Goal: Communication & Community: Ask a question

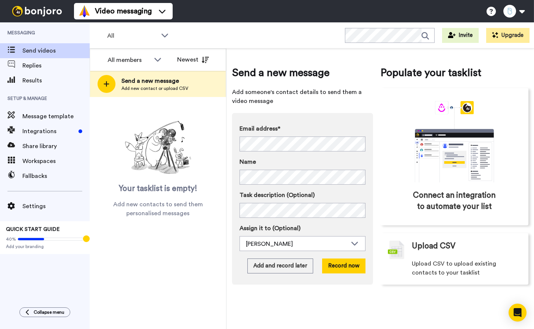
click at [19, 10] on img at bounding box center [37, 11] width 56 height 10
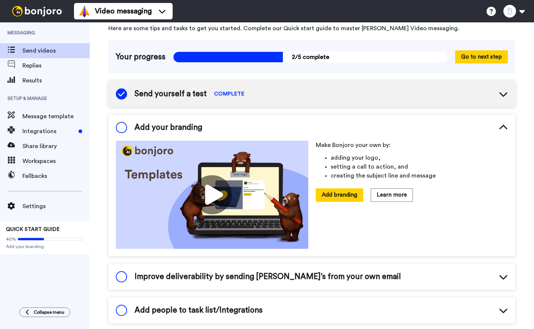
scroll to position [42, 0]
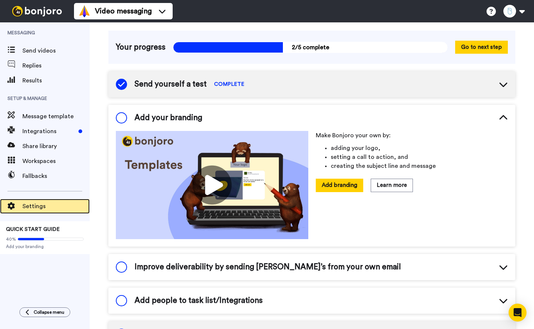
click at [47, 210] on span "Settings" at bounding box center [55, 206] width 67 height 9
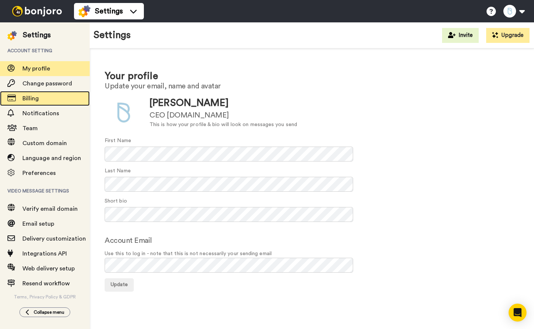
click at [37, 101] on span "Billing" at bounding box center [30, 99] width 16 height 6
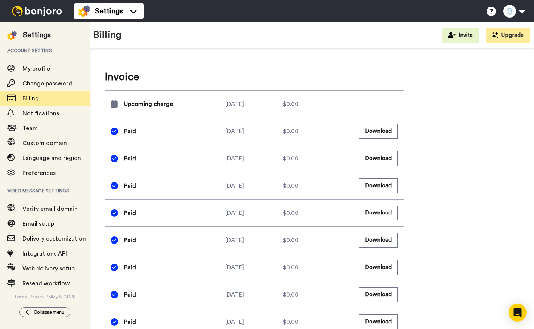
scroll to position [333, 0]
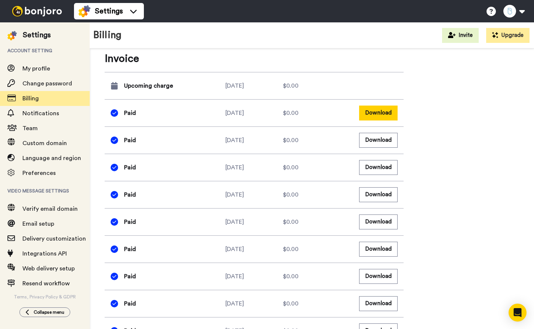
click at [375, 114] on button "Download" at bounding box center [378, 113] width 38 height 15
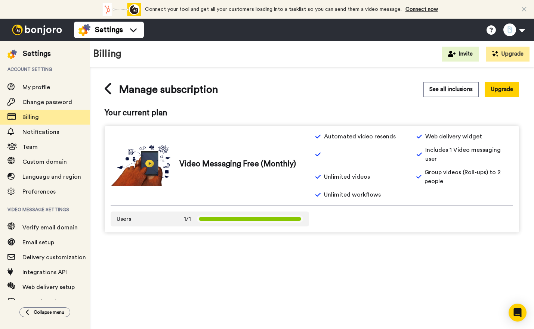
scroll to position [16, 0]
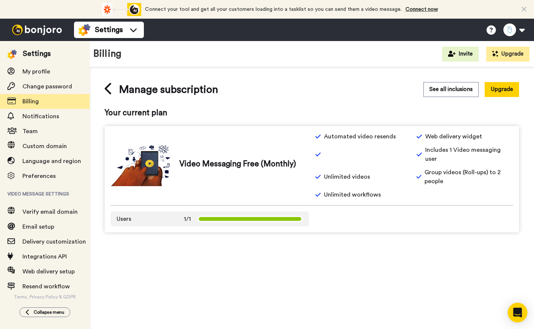
click at [519, 313] on icon "Open Intercom Messenger" at bounding box center [517, 313] width 9 height 10
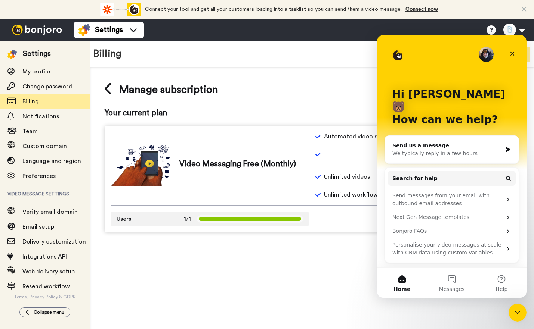
scroll to position [0, 0]
click at [451, 150] on div "We typically reply in a few hours" at bounding box center [446, 154] width 109 height 8
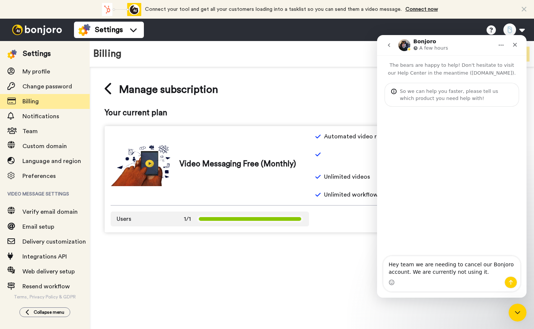
type textarea "Hey team we are needing to cancel our Bonjoro account. We are currently not usi…"
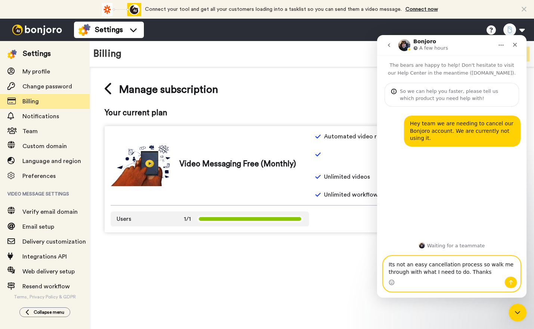
type textarea "Its not an easy cancellation process so walk me through with what I need to do.…"
